Goal: Information Seeking & Learning: Check status

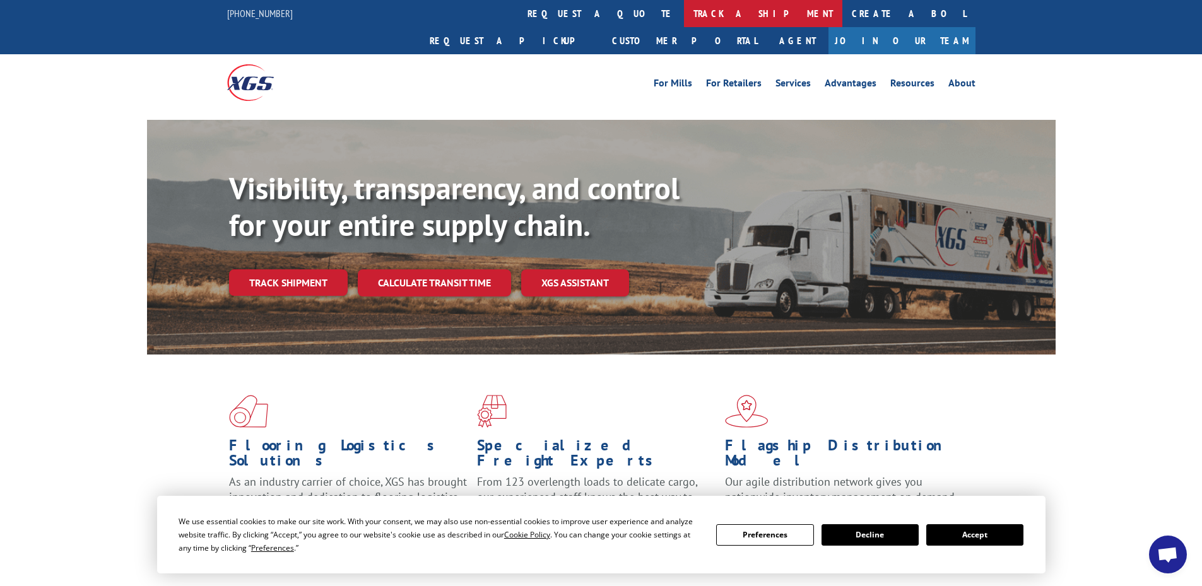
click at [684, 16] on link "track a shipment" at bounding box center [763, 13] width 158 height 27
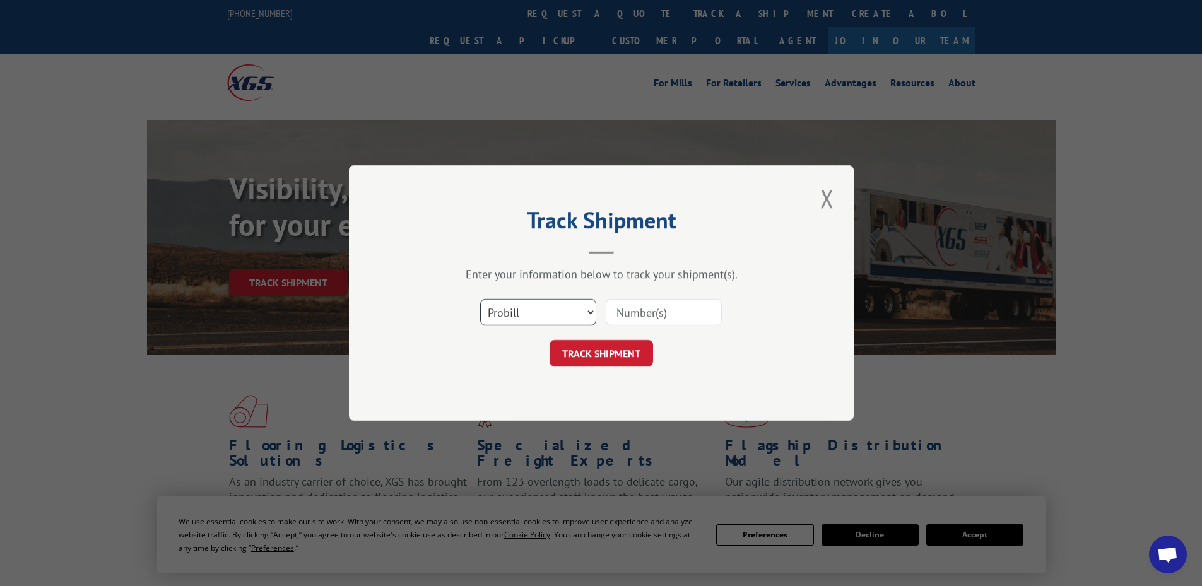
click at [525, 313] on select "Select category... Probill BOL PO" at bounding box center [538, 312] width 116 height 26
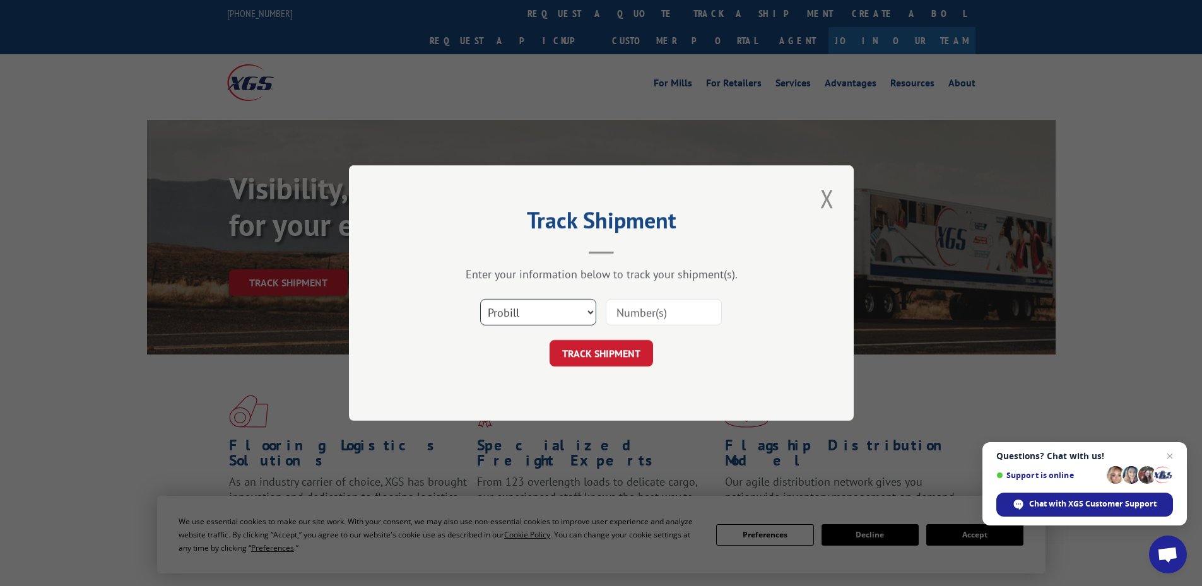
select select "bol"
click at [480, 299] on select "Select category... Probill BOL PO" at bounding box center [538, 312] width 116 height 26
click at [621, 310] on input at bounding box center [664, 312] width 116 height 26
paste input "5945426"
type input "5945426"
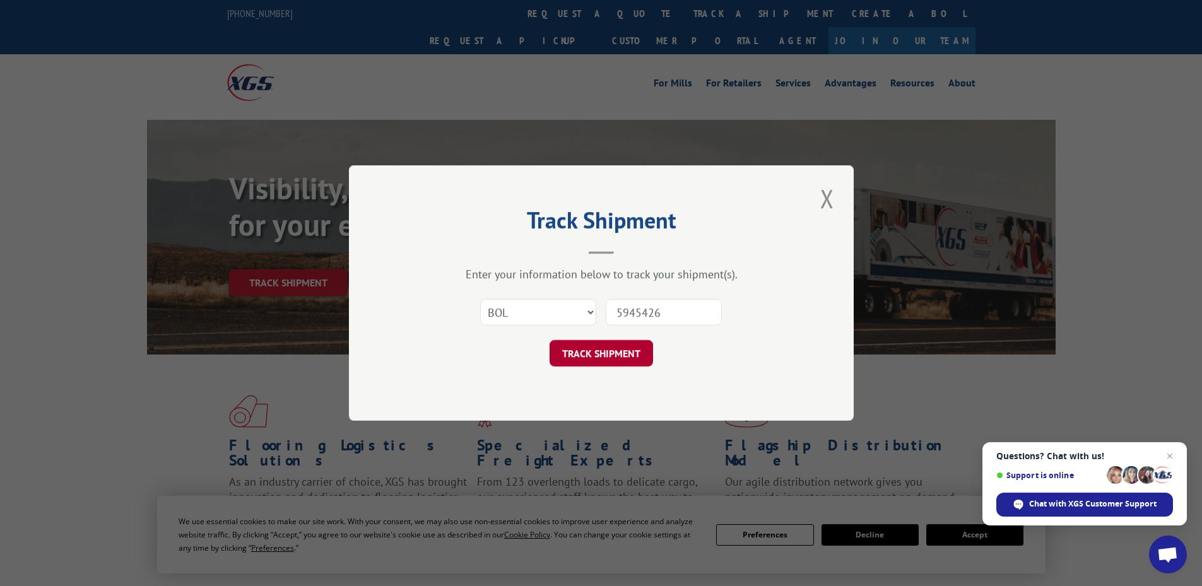
click at [611, 353] on button "TRACK SHIPMENT" at bounding box center [600, 353] width 103 height 26
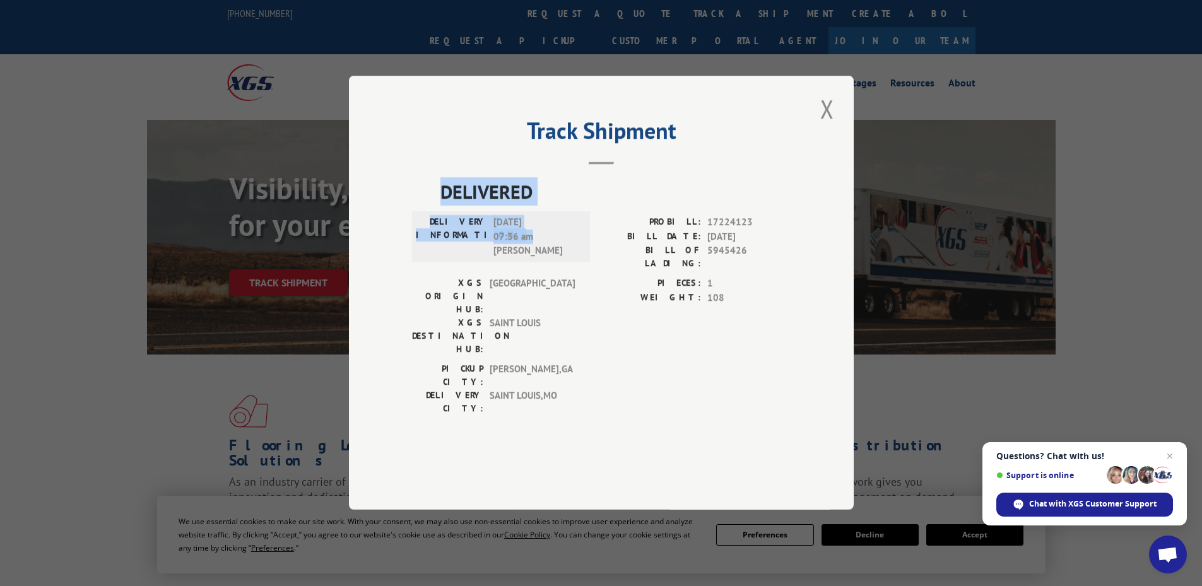
drag, startPoint x: 534, startPoint y: 271, endPoint x: 442, endPoint y: 226, distance: 102.7
click at [442, 226] on div "DELIVERED DELIVERY INFORMATION: [DATE] 07:36 am [PERSON_NAME]: 17224123 BILL DA…" at bounding box center [601, 300] width 378 height 244
copy div "DELIVERED DELIVERY INFORMATION: [DATE] 07:36 am"
click at [822, 126] on button "Close modal" at bounding box center [826, 108] width 21 height 35
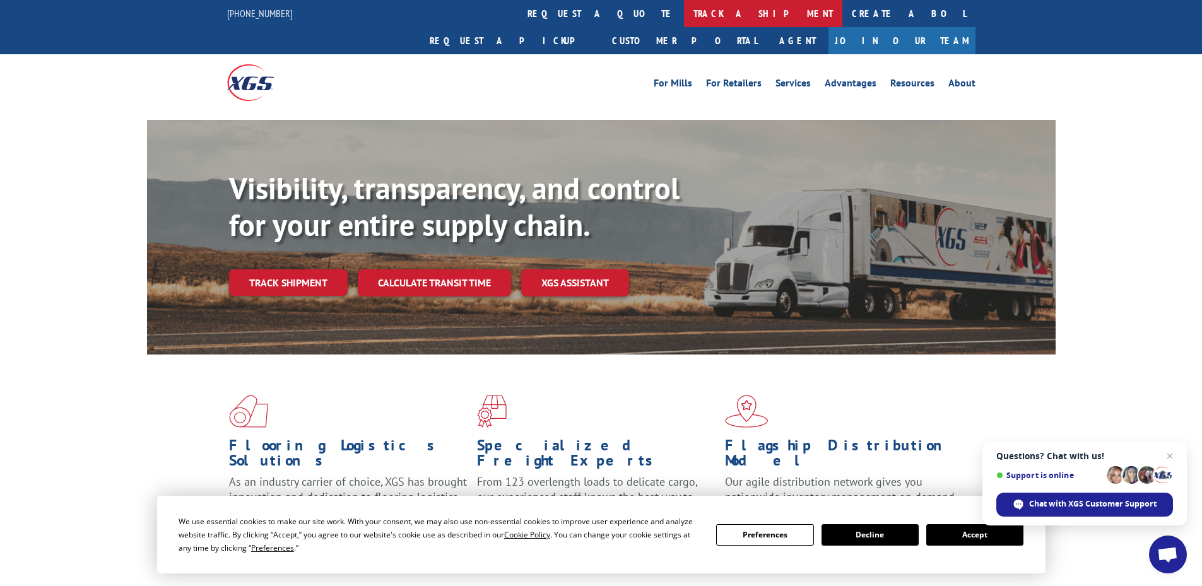
click at [684, 15] on link "track a shipment" at bounding box center [763, 13] width 158 height 27
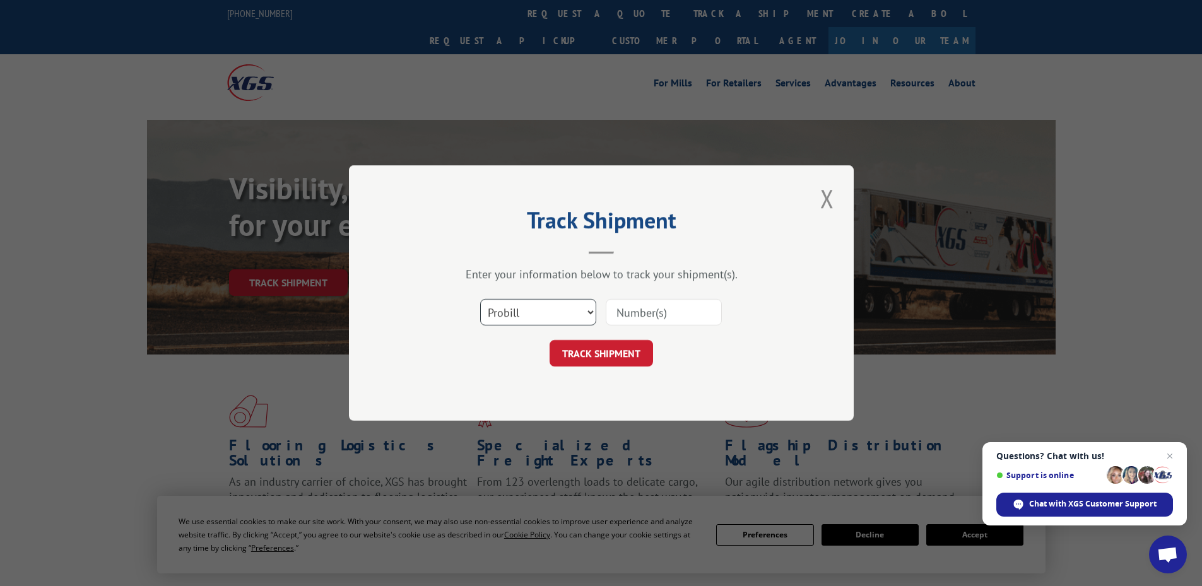
click at [516, 310] on select "Select category... Probill BOL PO" at bounding box center [538, 312] width 116 height 26
select select "bol"
click at [480, 299] on select "Select category... Probill BOL PO" at bounding box center [538, 312] width 116 height 26
click at [611, 309] on input at bounding box center [664, 312] width 116 height 26
paste input "5950587"
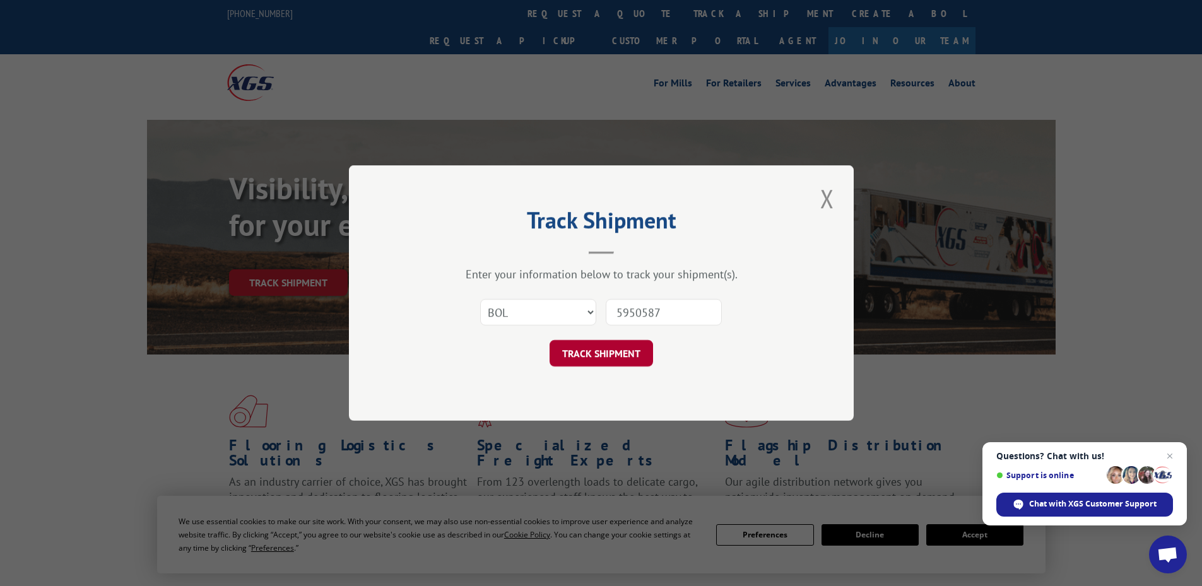
type input "5950587"
click at [616, 356] on button "TRACK SHIPMENT" at bounding box center [600, 353] width 103 height 26
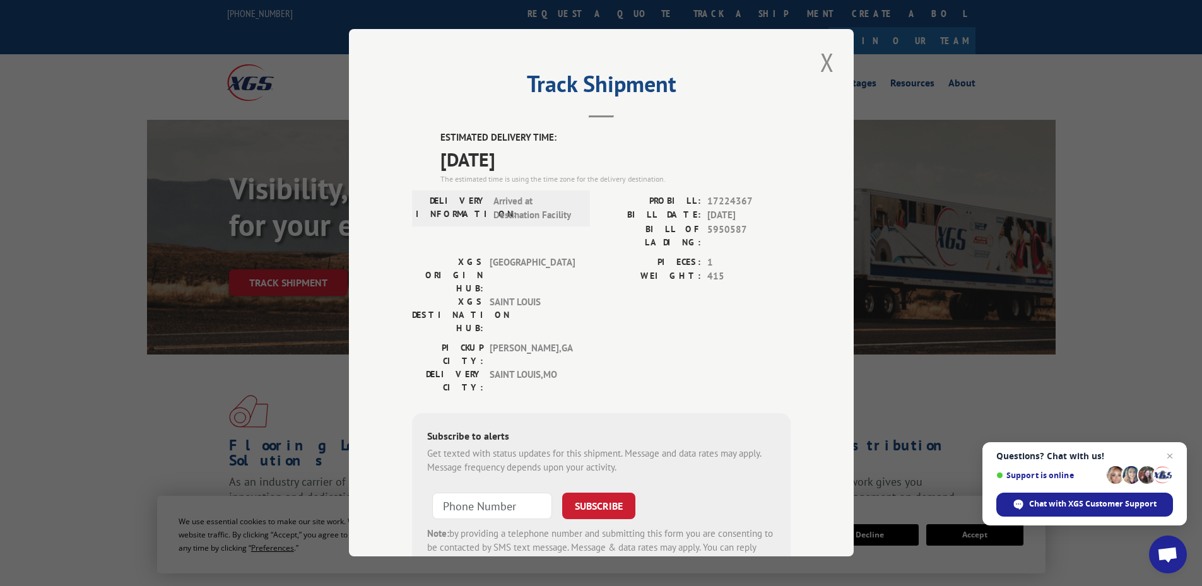
drag, startPoint x: 540, startPoint y: 156, endPoint x: 435, endPoint y: 131, distance: 107.7
click at [440, 131] on div "ESTIMATED DELIVERY TIME: [DATE] The estimated time is using the time zone for t…" at bounding box center [615, 158] width 350 height 54
copy div "ESTIMATED DELIVERY TIME: [DATE]"
click at [821, 62] on button "Close modal" at bounding box center [826, 62] width 21 height 35
